Goal: Information Seeking & Learning: Learn about a topic

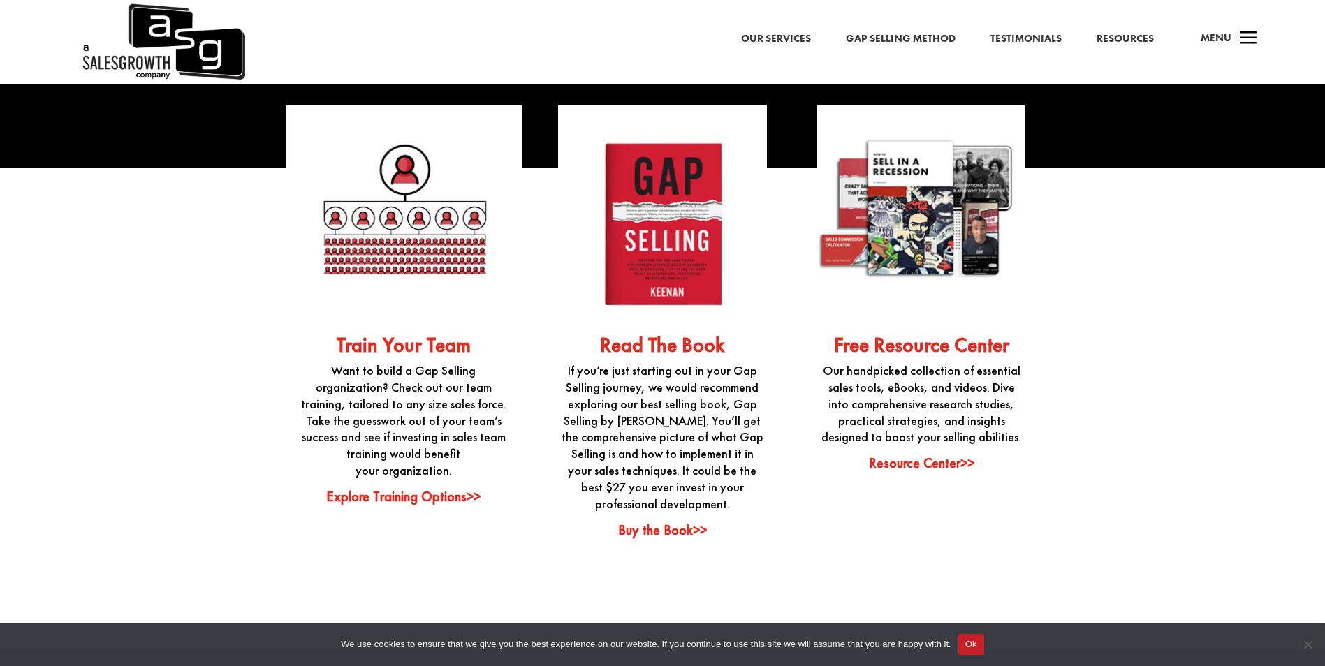
scroll to position [3642, 0]
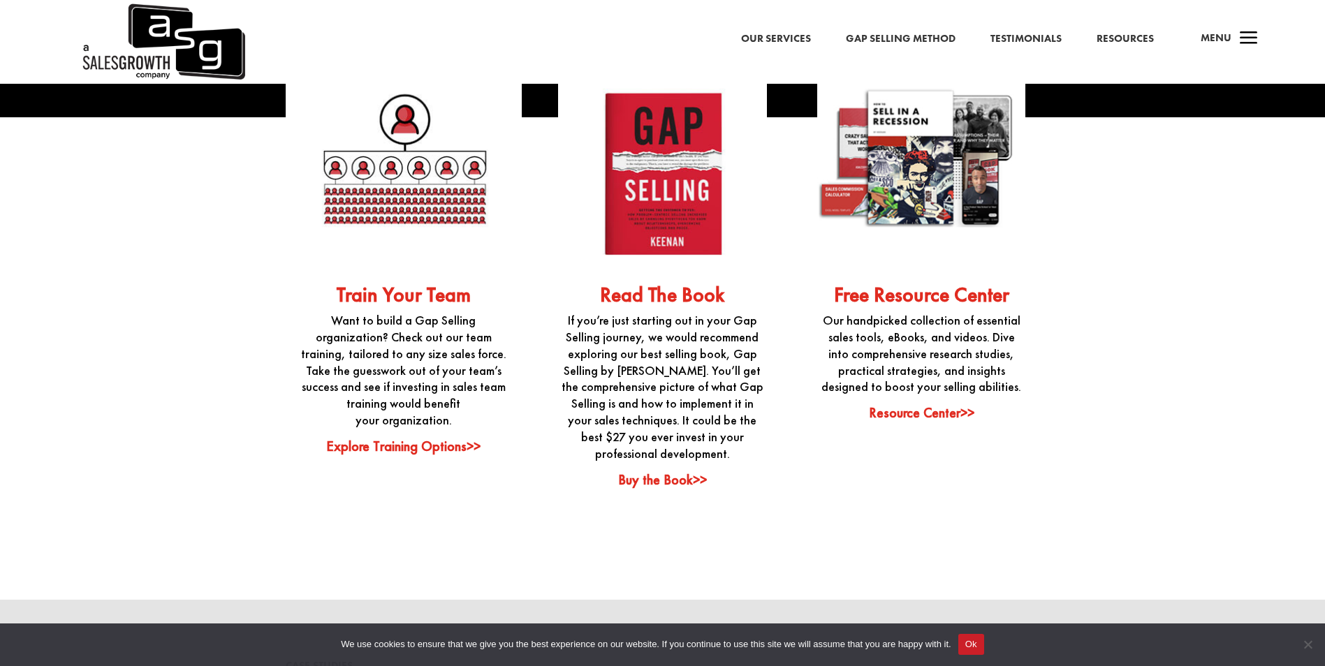
click at [929, 404] on link "Resource Center>>" at bounding box center [921, 413] width 105 height 18
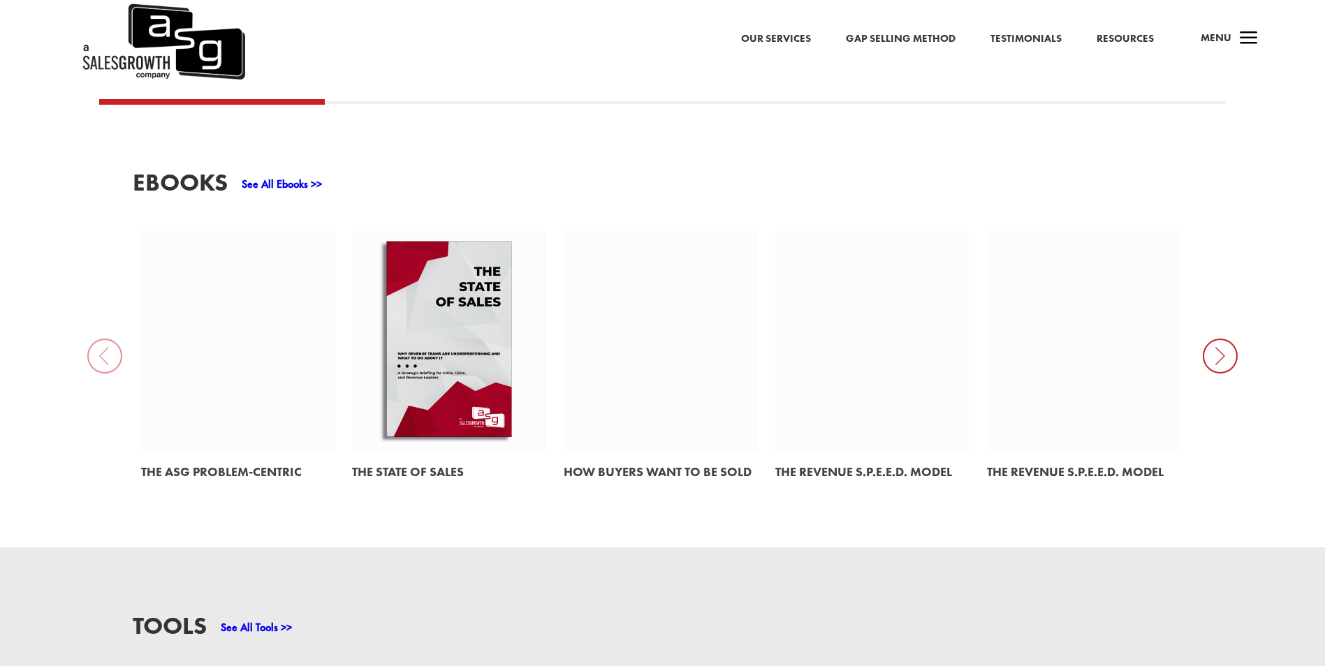
scroll to position [664, 0]
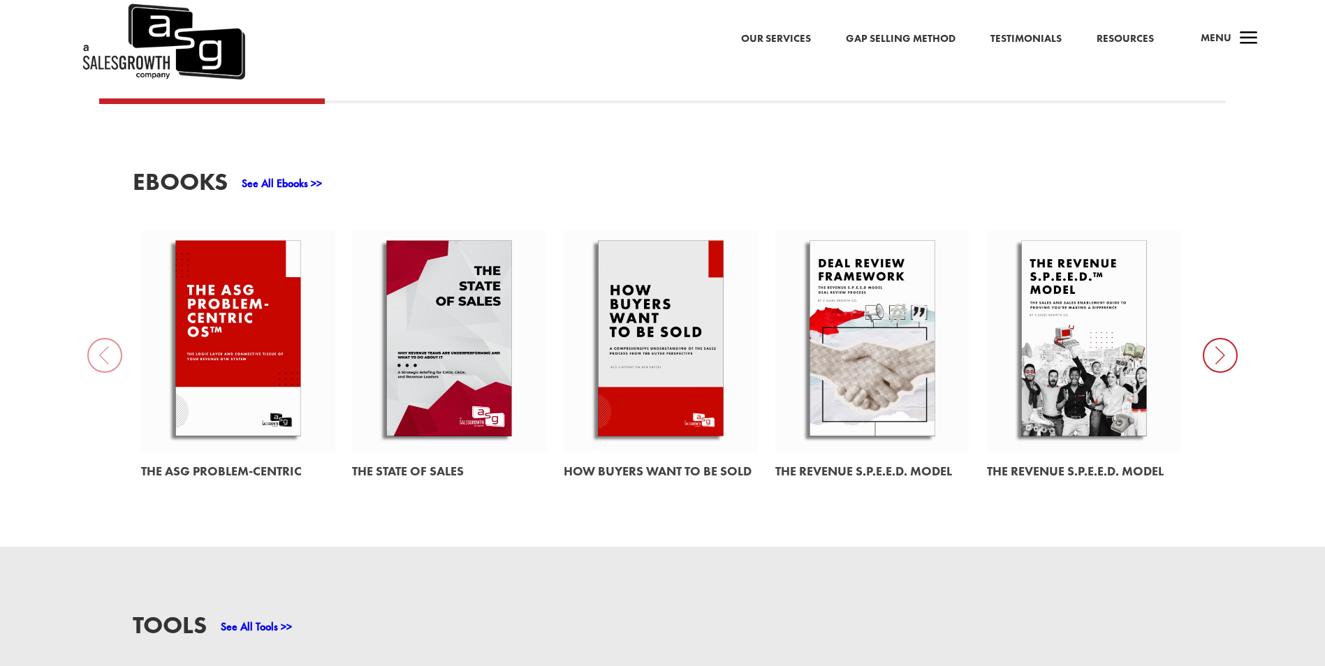
click at [1047, 389] on link at bounding box center [1084, 341] width 194 height 221
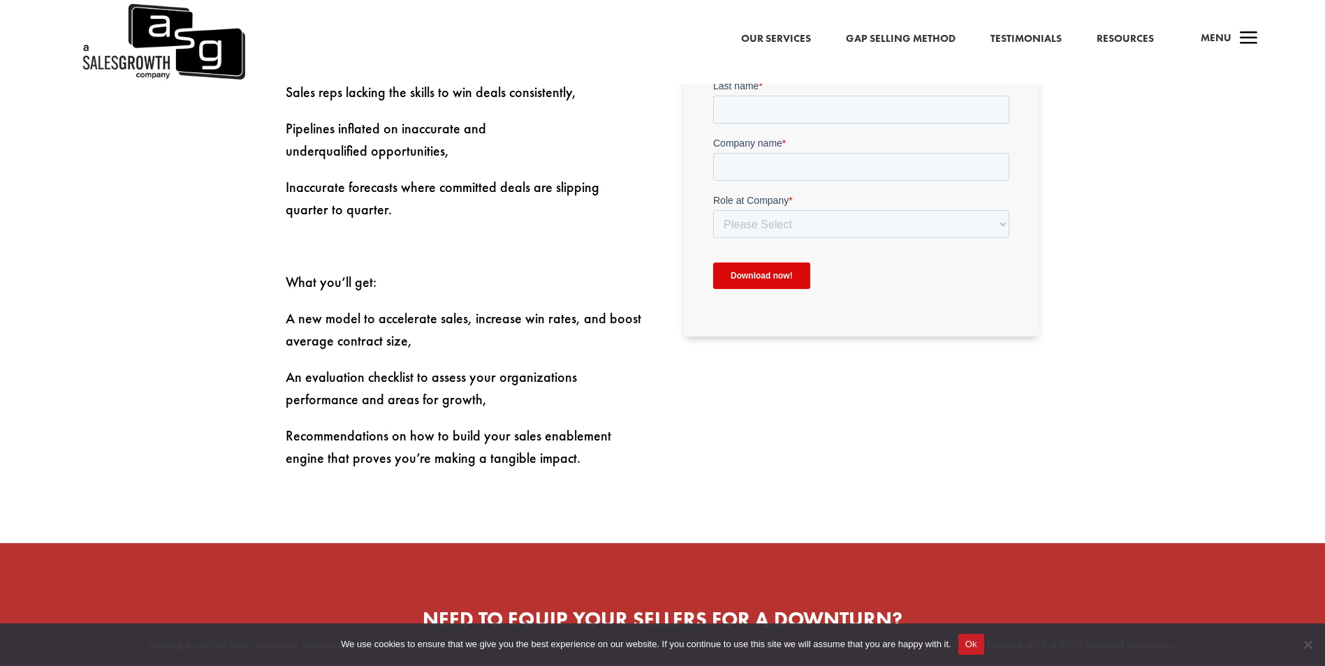
scroll to position [650, 0]
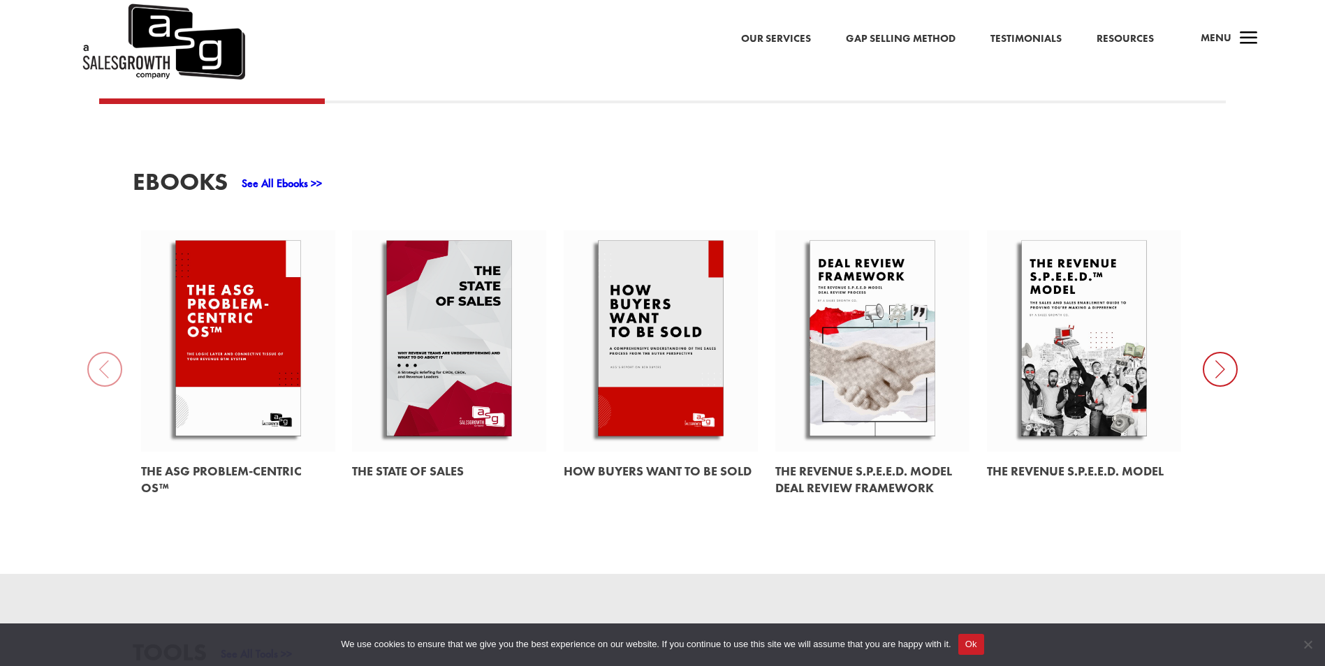
scroll to position [591, 0]
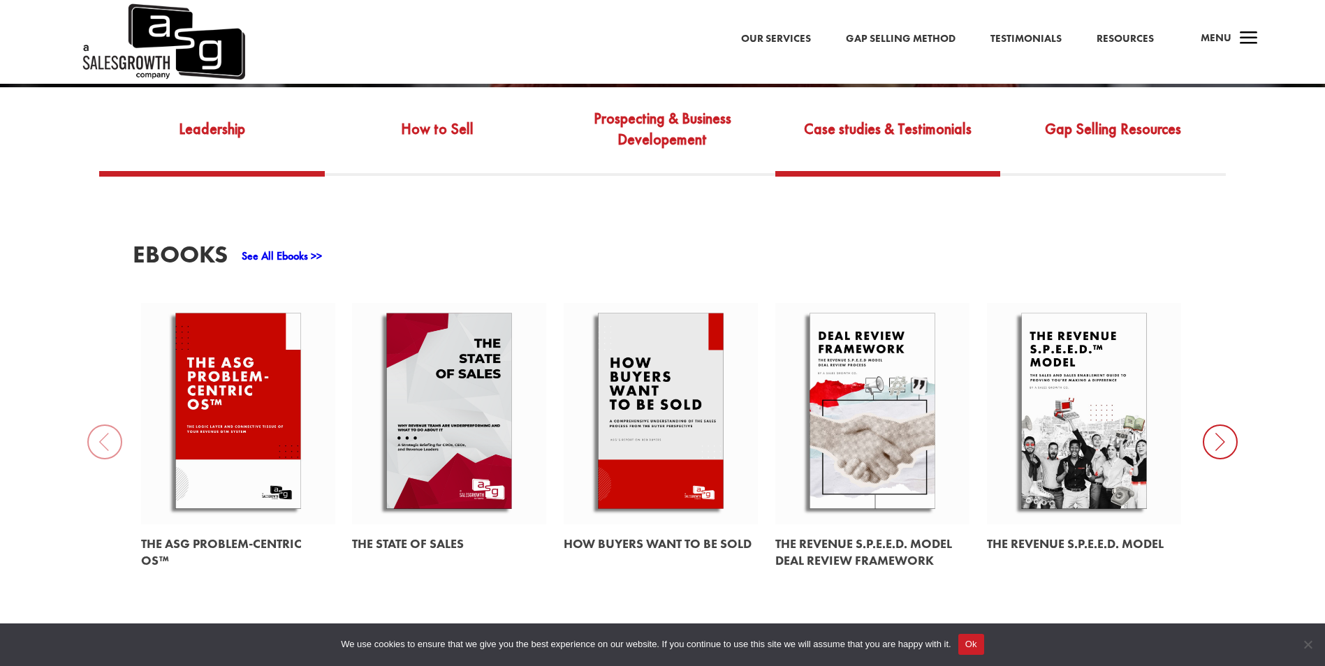
click at [891, 124] on link "Case studies & Testimonials" at bounding box center [887, 139] width 225 height 66
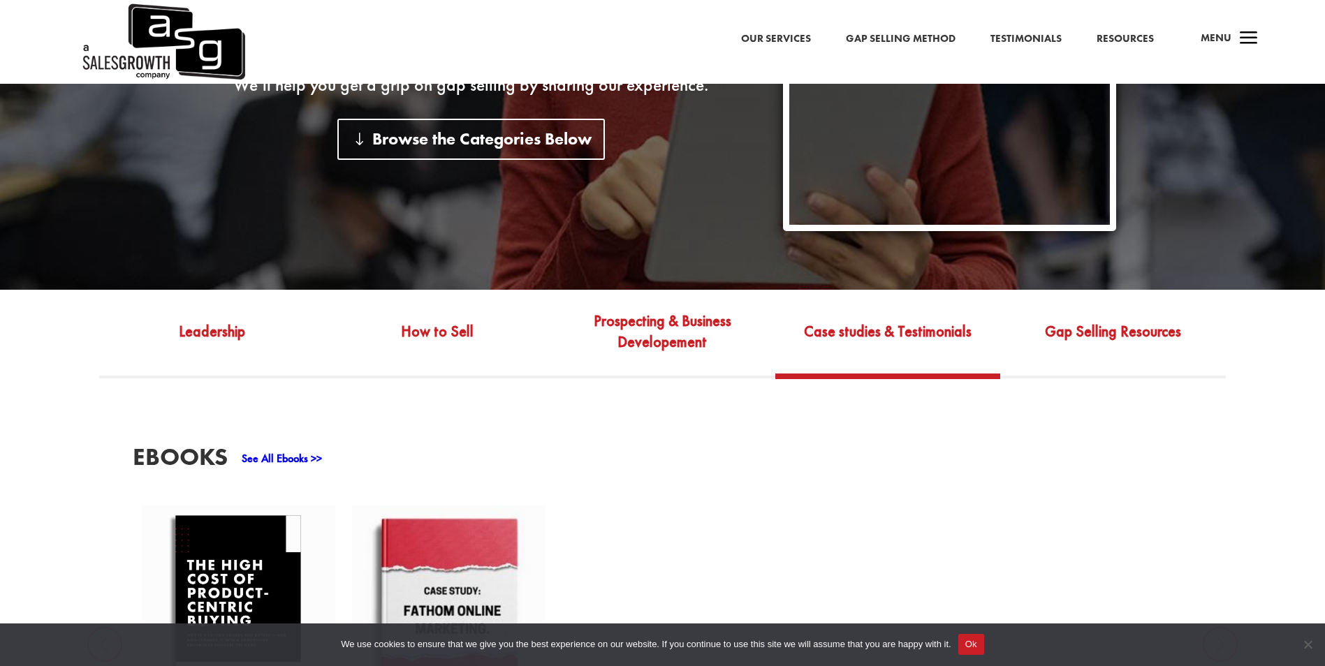
scroll to position [343, 0]
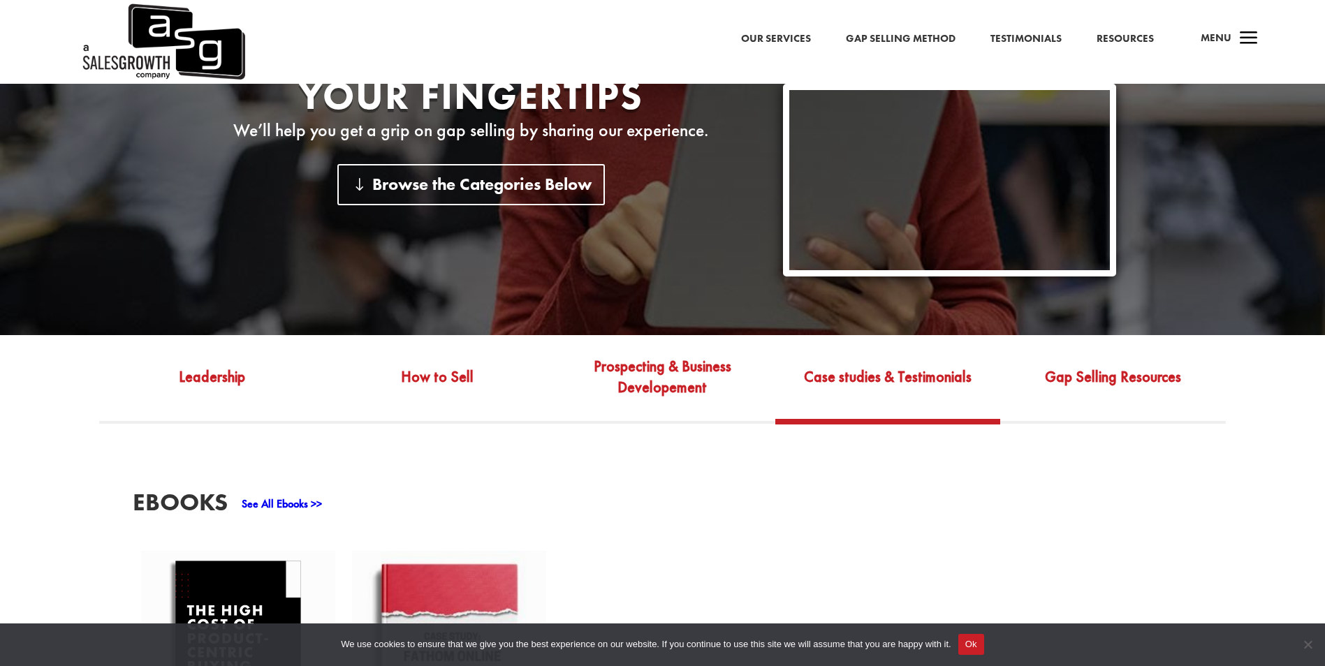
click at [887, 374] on link "Case studies & Testimonials" at bounding box center [887, 387] width 225 height 66
click at [1116, 370] on link "Gap Selling Resources" at bounding box center [1112, 387] width 225 height 66
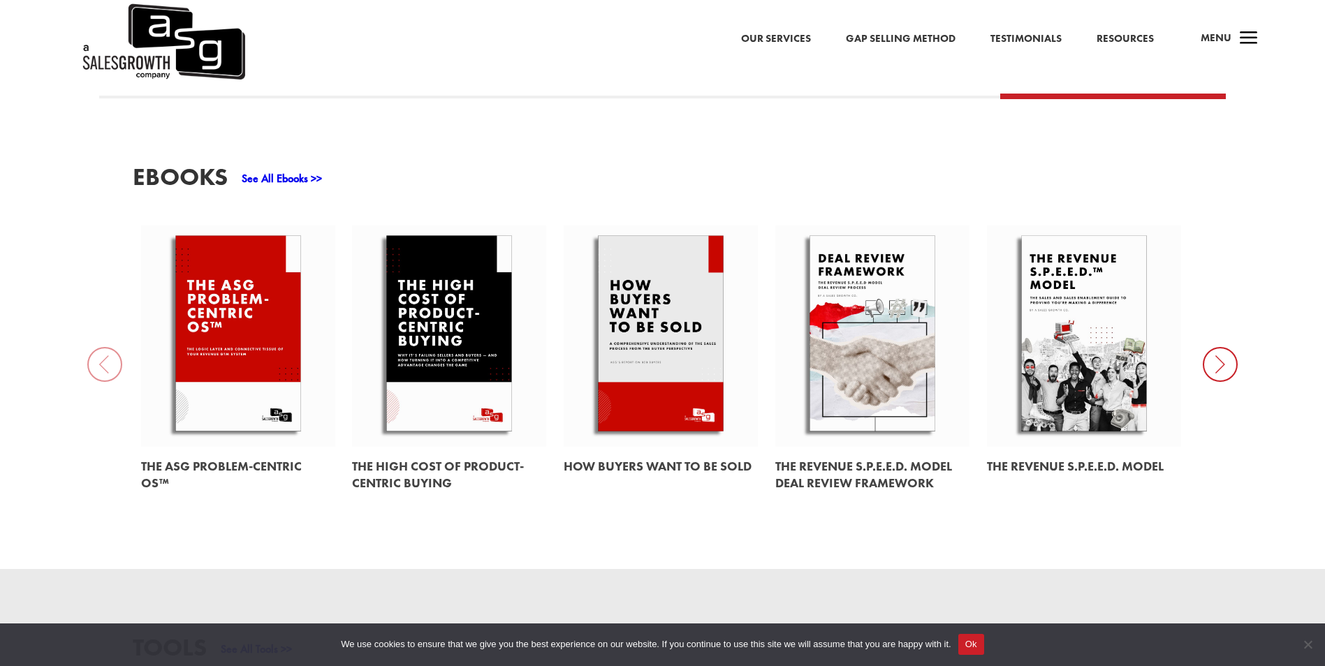
scroll to position [669, 0]
click at [1212, 349] on icon at bounding box center [1220, 364] width 35 height 35
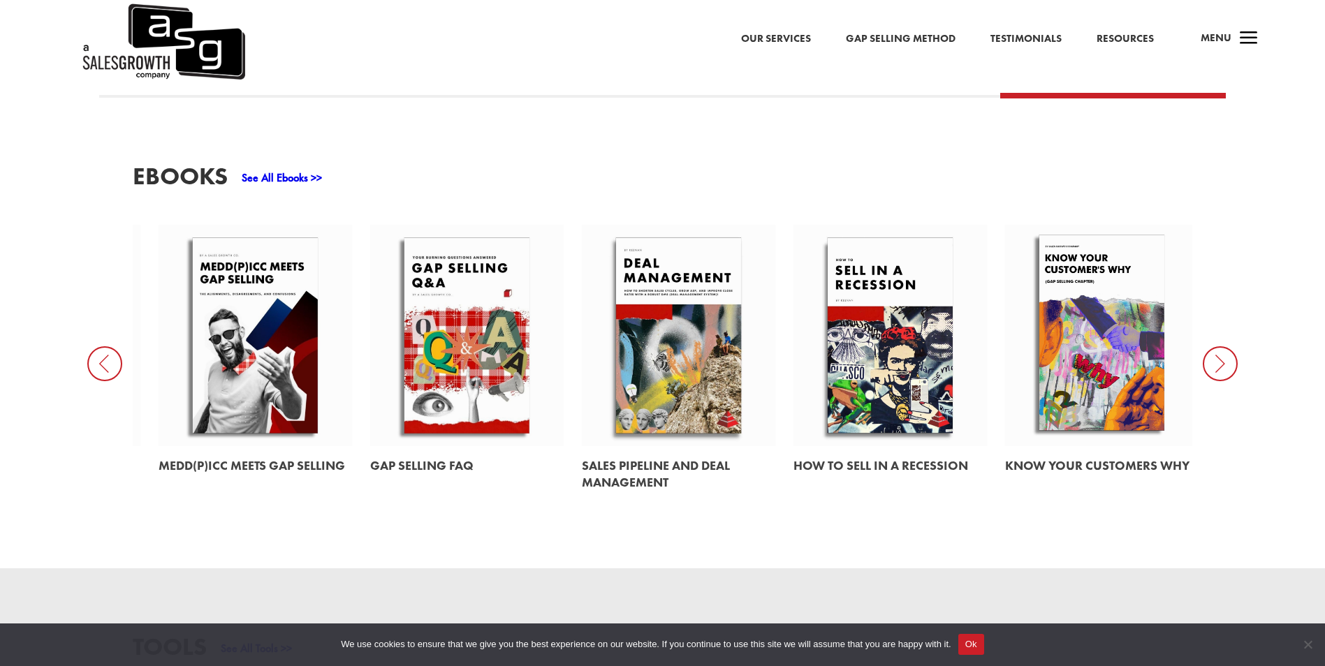
click at [1212, 349] on icon at bounding box center [1220, 364] width 35 height 35
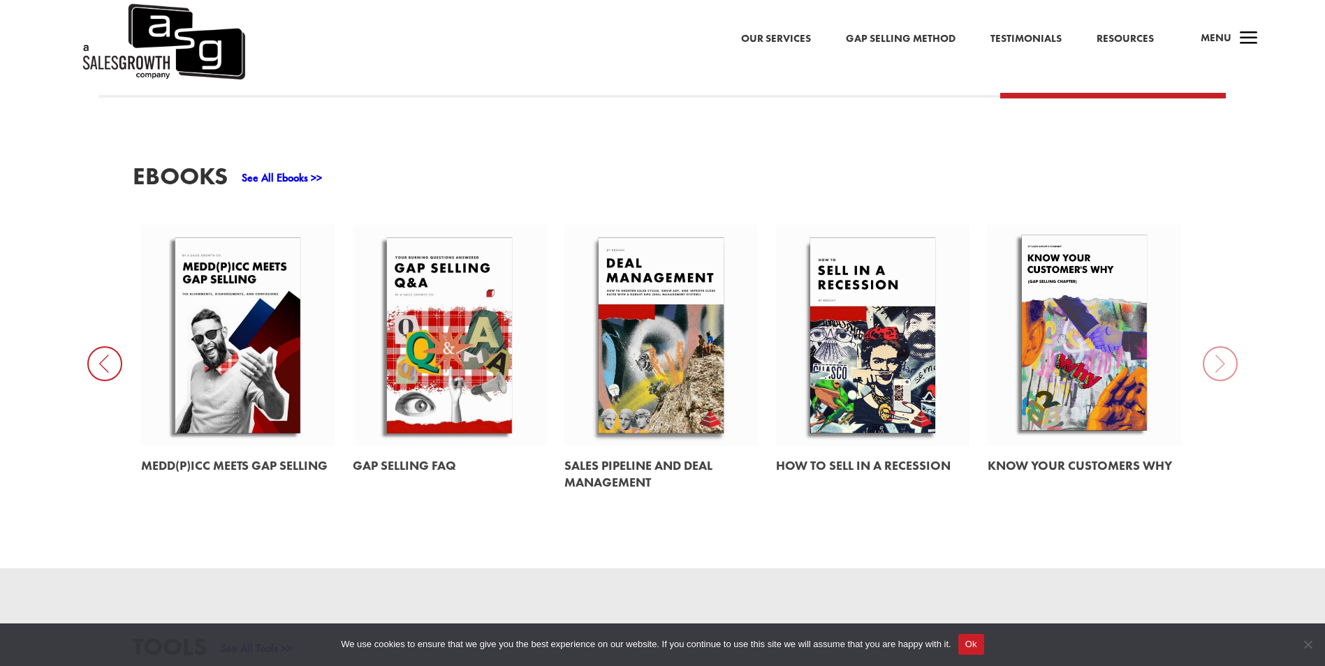
click at [265, 381] on link at bounding box center [238, 335] width 194 height 221
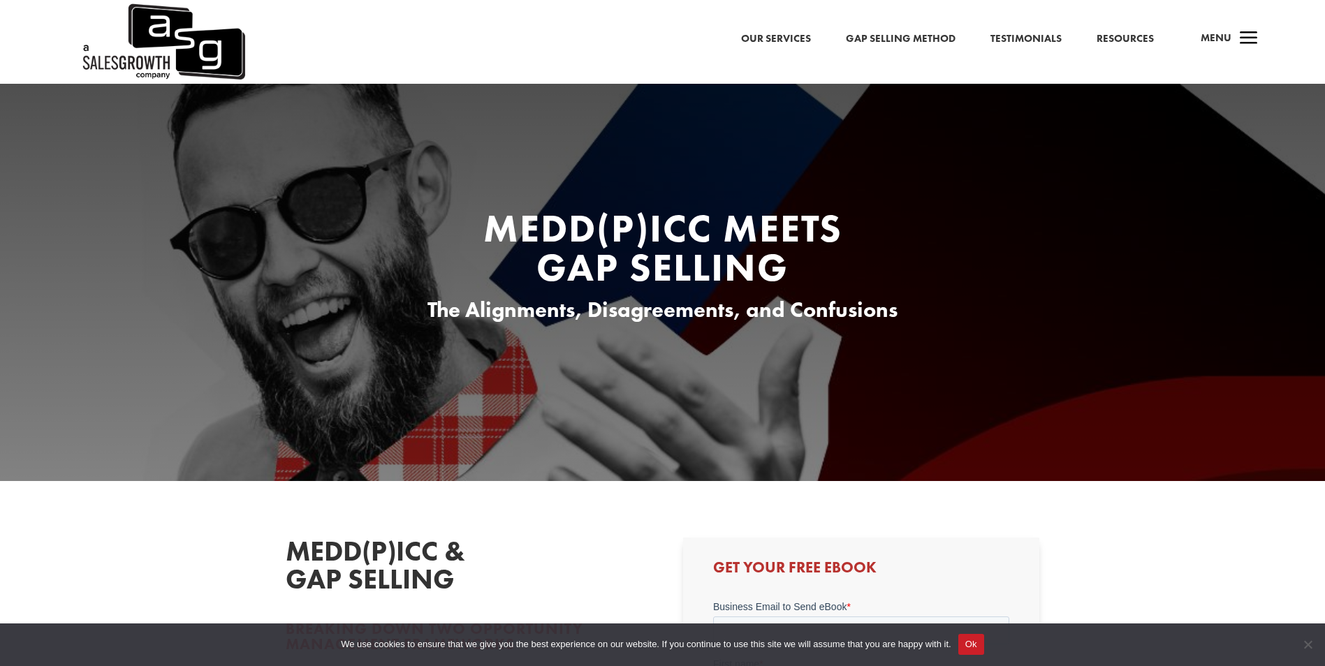
click at [903, 45] on link "Gap Selling Method" at bounding box center [901, 39] width 110 height 18
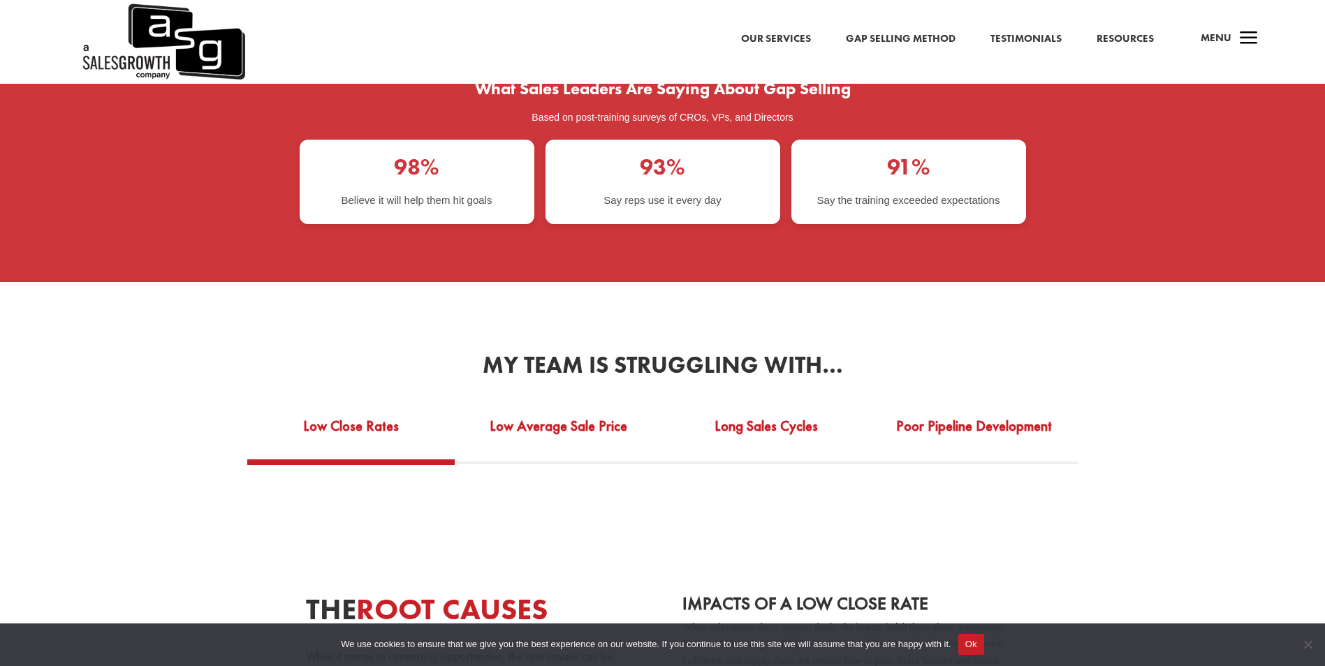
scroll to position [2446, 0]
click at [775, 432] on link "Long Sales Cycles" at bounding box center [767, 436] width 208 height 48
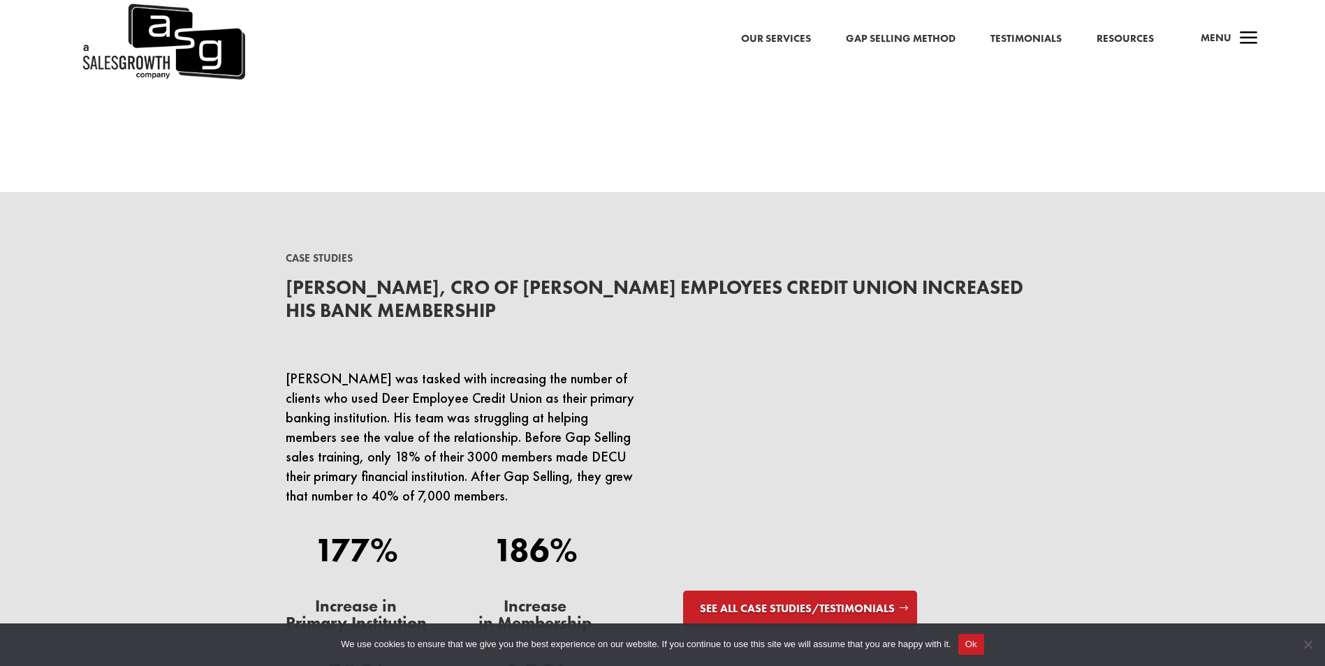
scroll to position [4141, 0]
